Goal: Find contact information: Find contact information

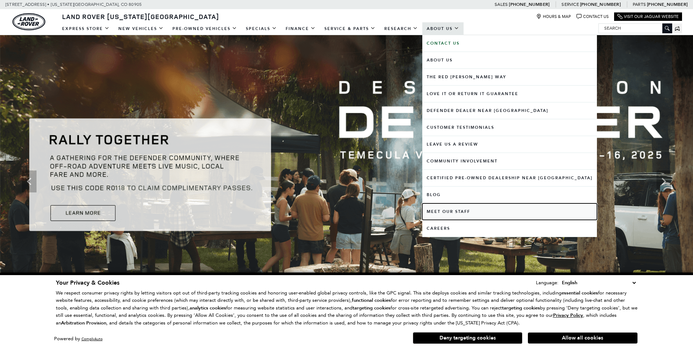
drag, startPoint x: 0, startPoint y: 0, endPoint x: 428, endPoint y: 210, distance: 476.6
click at [428, 210] on link "Meet Our Staff" at bounding box center [509, 211] width 175 height 16
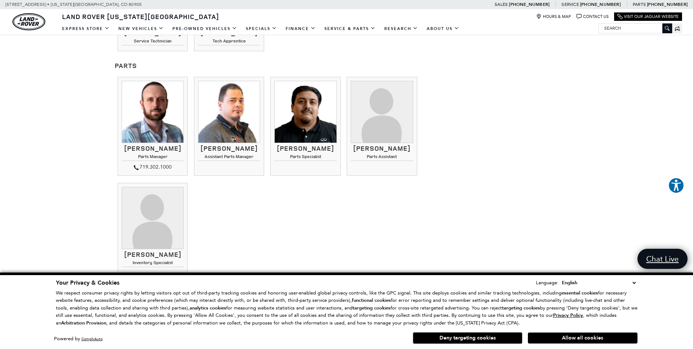
scroll to position [1060, 0]
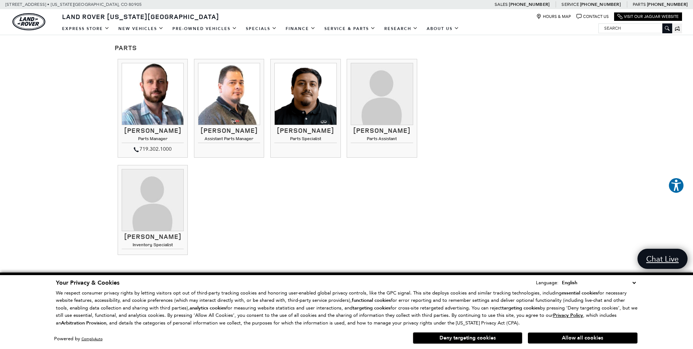
click at [234, 97] on img at bounding box center [229, 94] width 62 height 62
click at [234, 96] on img at bounding box center [229, 94] width 62 height 62
click at [163, 96] on img at bounding box center [153, 94] width 62 height 62
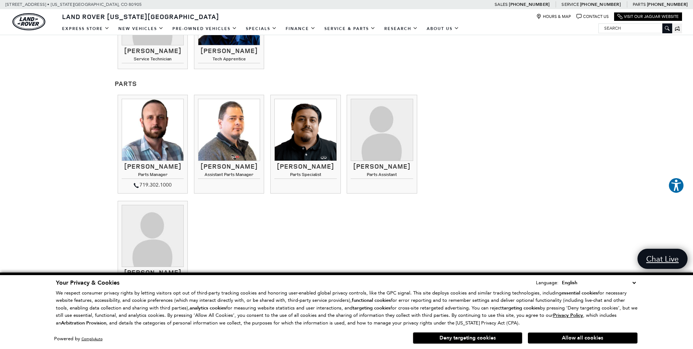
scroll to position [1096, 0]
